Goal: Communication & Community: Participate in discussion

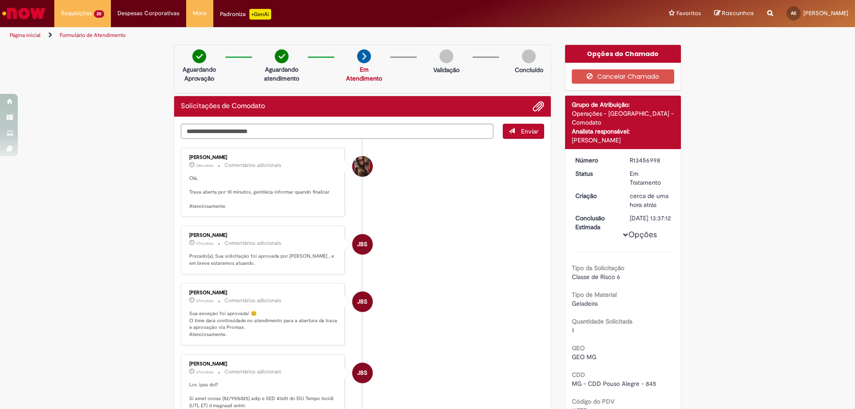
drag, startPoint x: 494, startPoint y: 221, endPoint x: 494, endPoint y: 217, distance: 4.9
click at [494, 221] on ul "[PERSON_NAME] 34m atrás 34 minutos atrás Comentários adicionais [GEOGRAPHIC_DAT…" at bounding box center [363, 416] width 364 height 554
click at [492, 212] on li "[PERSON_NAME] 34m atrás 34 minutos atrás Comentários adicionais [GEOGRAPHIC_DAT…" at bounding box center [363, 182] width 364 height 69
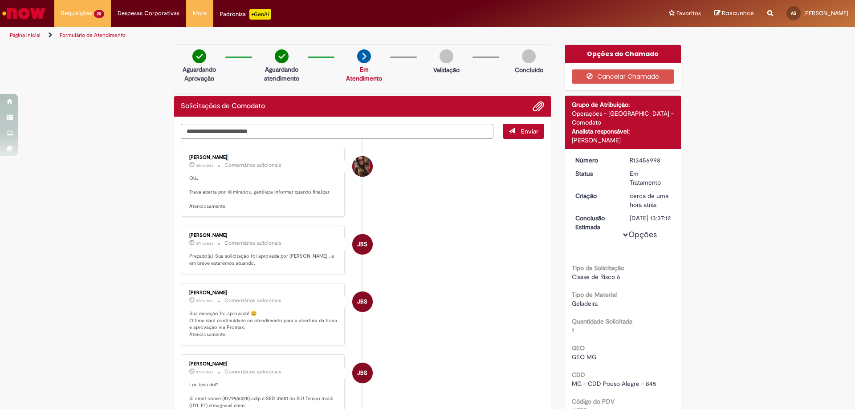
click at [492, 212] on li "[PERSON_NAME] 34m atrás 34 minutos atrás Comentários adicionais [GEOGRAPHIC_DAT…" at bounding box center [363, 182] width 364 height 69
drag, startPoint x: 465, startPoint y: 187, endPoint x: 404, endPoint y: 143, distance: 74.7
click at [465, 187] on li "[PERSON_NAME] 34m atrás 34 minutos atrás Comentários adicionais [GEOGRAPHIC_DAT…" at bounding box center [363, 182] width 364 height 69
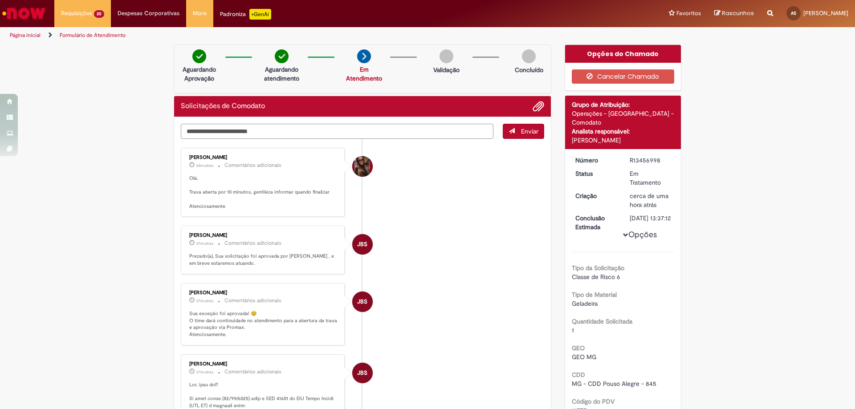
click at [282, 129] on textarea "Digite sua mensagem aqui..." at bounding box center [337, 131] width 313 height 15
type textarea "*"
type textarea "*****"
